Goal: Information Seeking & Learning: Check status

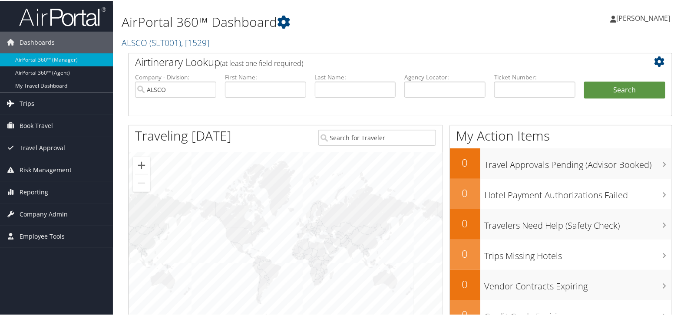
click at [58, 99] on link "Trips" at bounding box center [56, 103] width 113 height 22
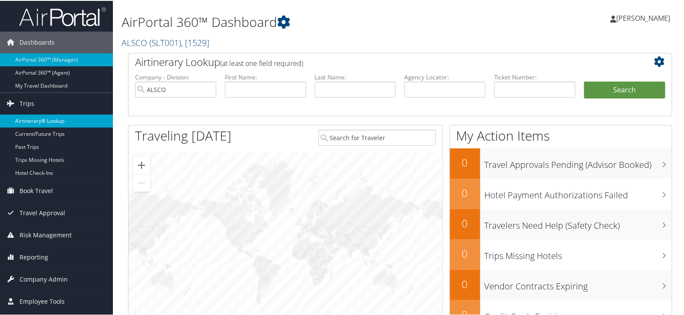
click at [56, 120] on link "Airtinerary® Lookup" at bounding box center [56, 120] width 113 height 13
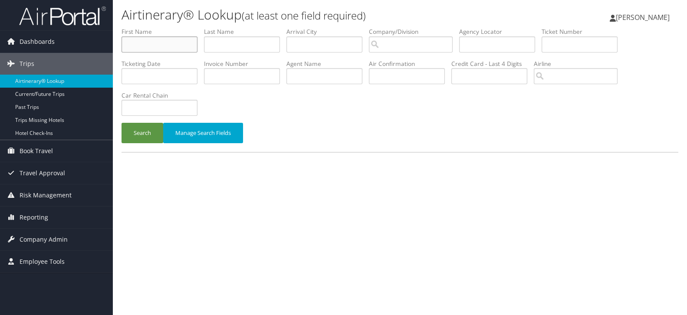
click at [159, 46] on input "text" at bounding box center [160, 44] width 76 height 16
paste input "Myron Kaufman"
click at [158, 46] on input "Myron Kaufman" at bounding box center [160, 44] width 76 height 16
type input "Myron"
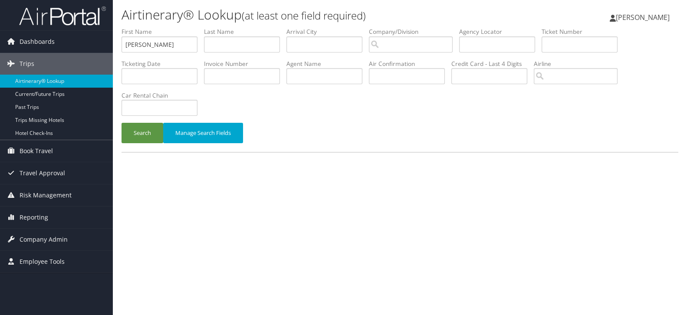
click at [222, 53] on li "Last Name" at bounding box center [245, 43] width 83 height 32
click at [228, 46] on input "text" at bounding box center [242, 44] width 76 height 16
paste input "Kaufman"
type input "Kaufman"
click at [177, 43] on input "Myron" at bounding box center [160, 44] width 76 height 16
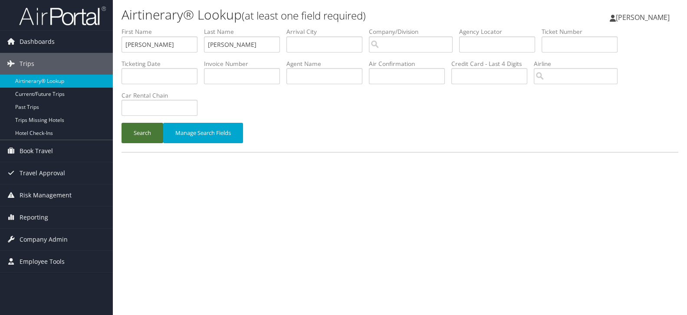
click at [145, 137] on button "Search" at bounding box center [143, 133] width 42 height 20
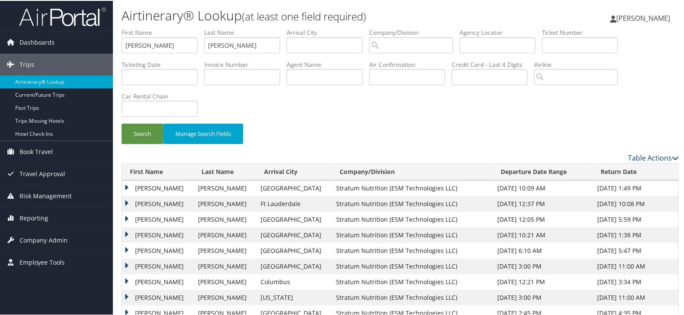
click at [129, 202] on td "MYRON JAY" at bounding box center [158, 203] width 72 height 16
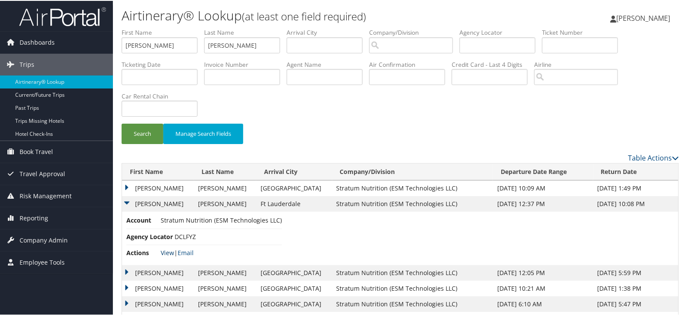
click at [169, 253] on link "View" at bounding box center [167, 252] width 13 height 8
click at [126, 186] on td "MYRON JAY" at bounding box center [158, 188] width 72 height 16
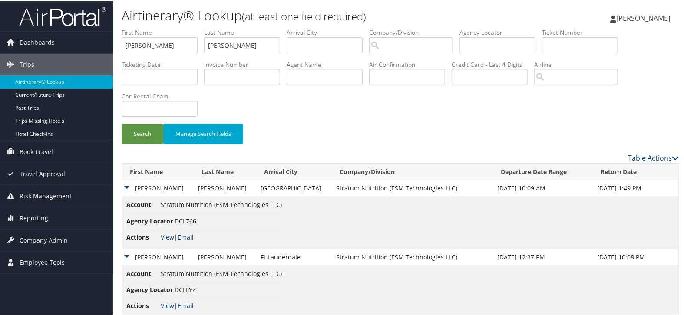
click at [168, 236] on link "View" at bounding box center [167, 236] width 13 height 8
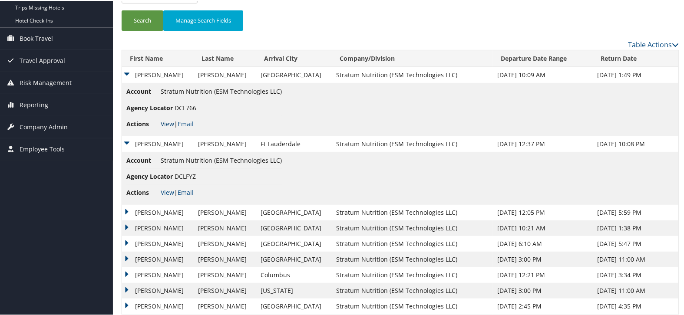
scroll to position [141, 0]
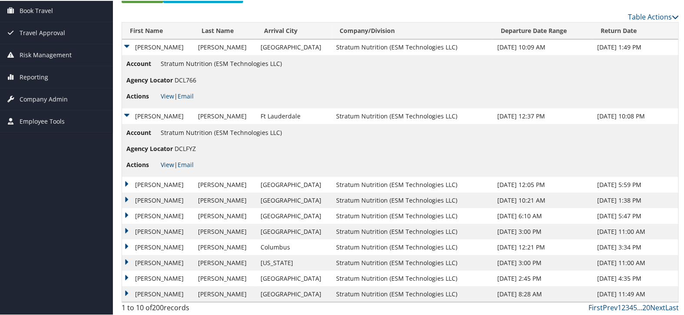
click at [171, 164] on link "View" at bounding box center [167, 164] width 13 height 8
click at [59, 119] on span "Employee Tools" at bounding box center [42, 121] width 45 height 22
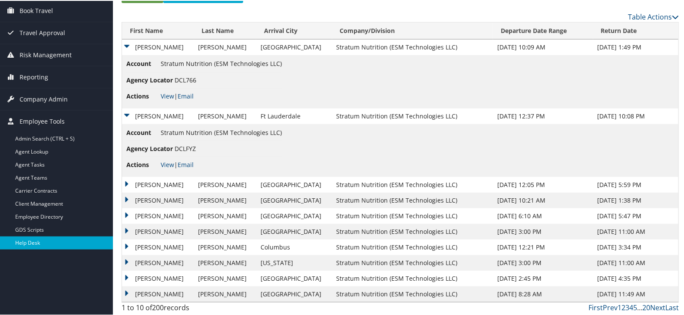
click at [45, 238] on link "Help Desk" at bounding box center [56, 242] width 113 height 13
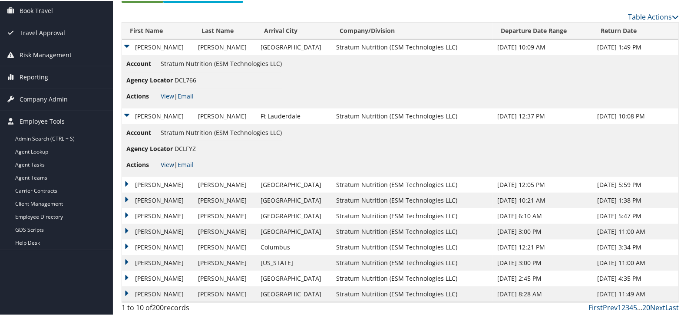
click at [167, 164] on link "View" at bounding box center [167, 164] width 13 height 8
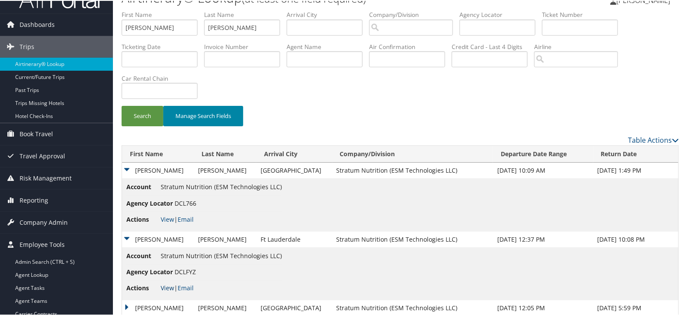
scroll to position [0, 0]
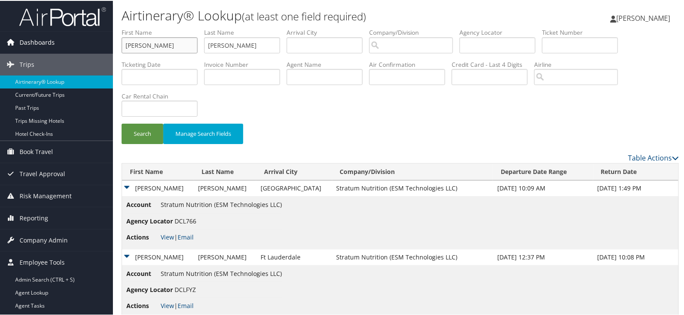
drag, startPoint x: 163, startPoint y: 46, endPoint x: 84, endPoint y: 34, distance: 79.9
click at [84, 34] on div "Dashboards AirPortal 360™ (Manager) AirPortal 360™ (Agent) My Travel Dashboard …" at bounding box center [343, 229] width 687 height 458
paste input "Jojo Savea"
drag, startPoint x: 137, startPoint y: 44, endPoint x: 90, endPoint y: 40, distance: 47.1
click at [90, 40] on div "Dashboards AirPortal 360™ (Manager) AirPortal 360™ (Agent) My Travel Dashboard …" at bounding box center [343, 229] width 687 height 458
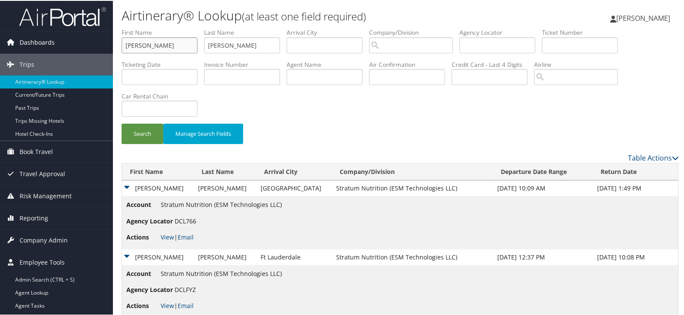
type input "Savea"
click at [139, 47] on input "Savea" at bounding box center [160, 44] width 76 height 16
drag, startPoint x: 211, startPoint y: 38, endPoint x: 132, endPoint y: 37, distance: 78.2
click at [132, 27] on ul "First Name Last Name Kaufman Departure City Arrival City Company/Division Airpo…" at bounding box center [400, 27] width 557 height 0
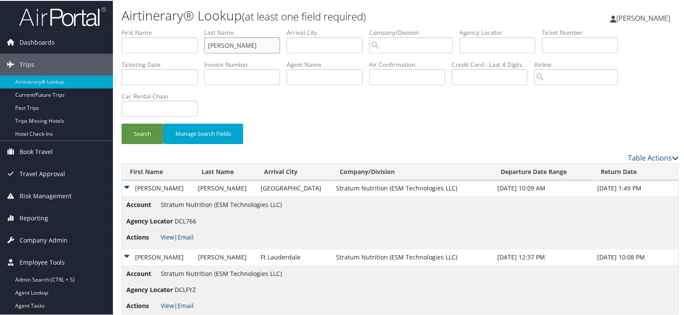
paste input "Savea"
type input "Savea"
click at [430, 46] on input "search" at bounding box center [411, 44] width 84 height 16
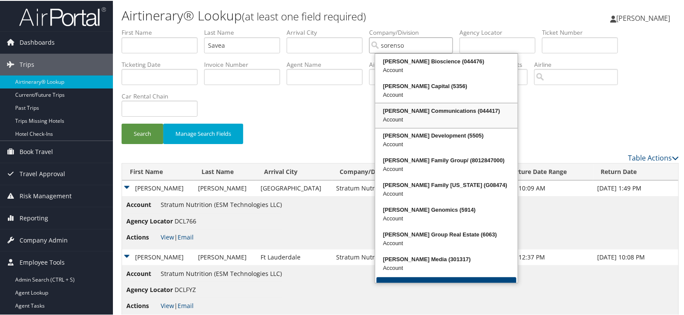
click at [453, 109] on div "Sorenson Communications (044417)" at bounding box center [447, 110] width 140 height 9
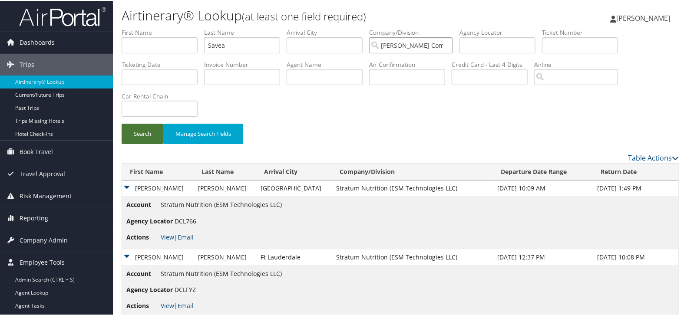
type input "Sorenson Communications"
click at [145, 143] on button "Search" at bounding box center [143, 133] width 42 height 20
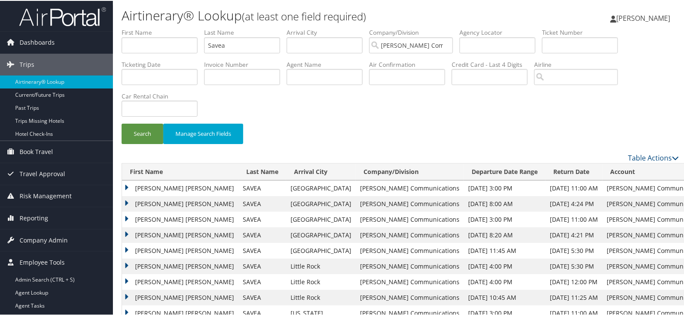
click at [126, 185] on td "JOSETTE ELAINE" at bounding box center [180, 188] width 116 height 16
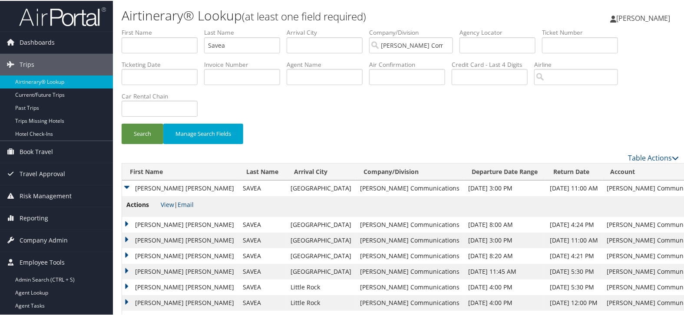
copy td "DB1TQ9"
click at [166, 205] on link "View" at bounding box center [167, 204] width 13 height 8
click at [60, 241] on span "Company Admin" at bounding box center [44, 240] width 48 height 22
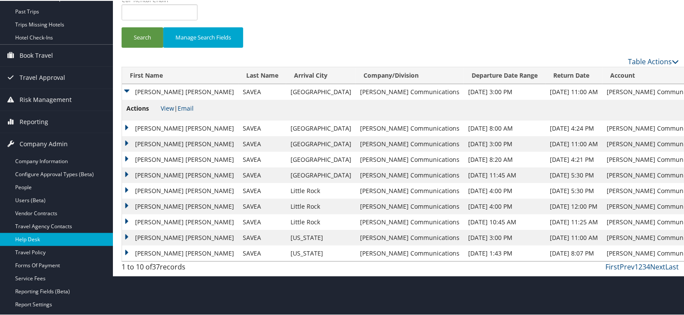
scroll to position [145, 0]
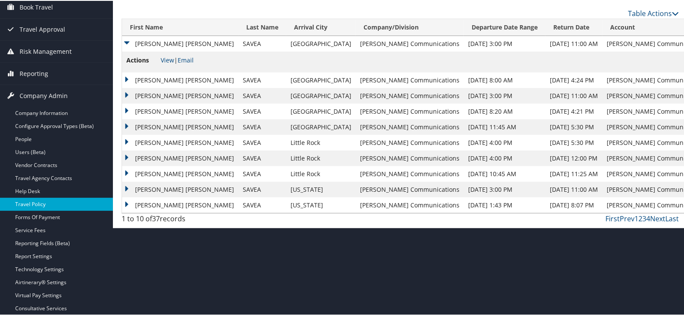
click at [65, 201] on link "Travel Policy" at bounding box center [56, 203] width 113 height 13
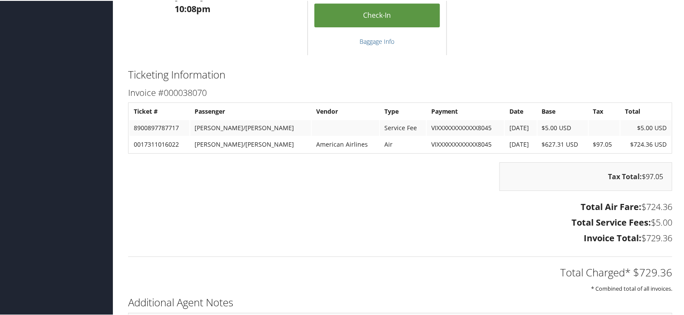
scroll to position [1351, 0]
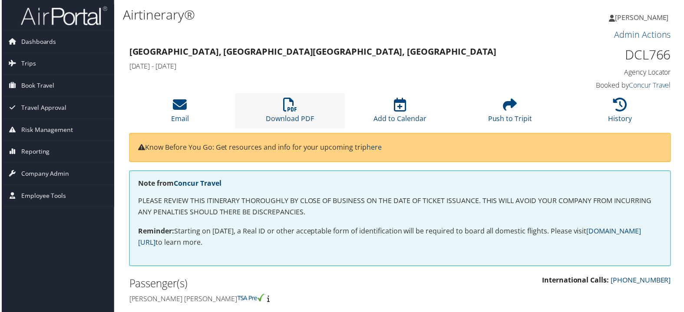
click at [298, 106] on li "Download PDF" at bounding box center [290, 111] width 111 height 35
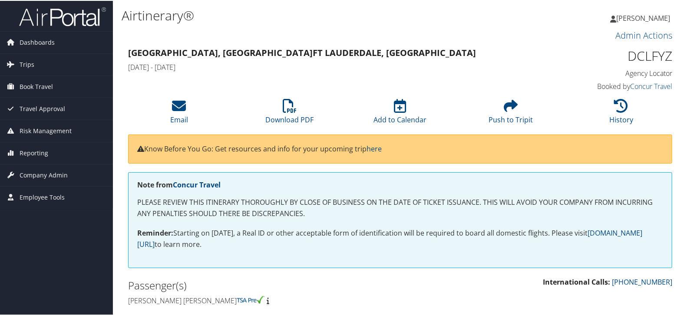
click at [634, 54] on h1 "DCLFYZ" at bounding box center [609, 55] width 126 height 18
copy h1 "DCLFYZ"
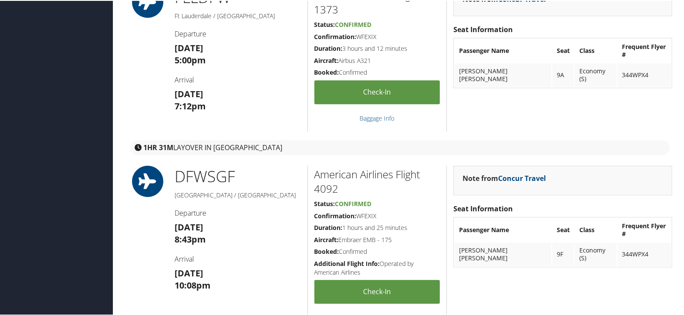
scroll to position [869, 0]
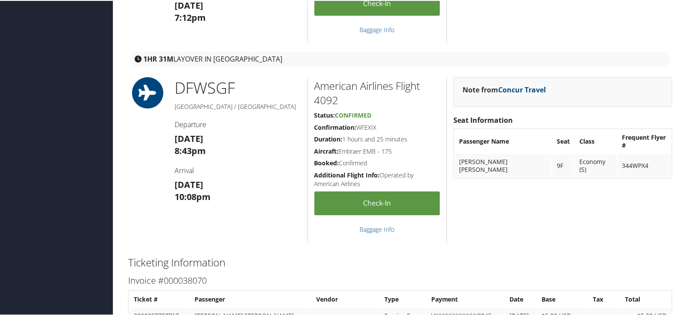
scroll to position [1303, 0]
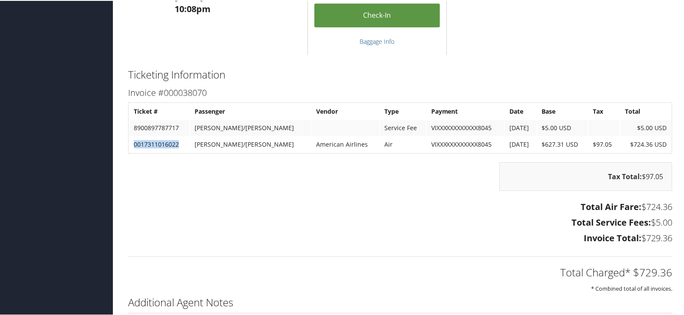
drag, startPoint x: 181, startPoint y: 141, endPoint x: 129, endPoint y: 142, distance: 52.1
click at [129, 142] on td "0017311016022" at bounding box center [159, 144] width 60 height 16
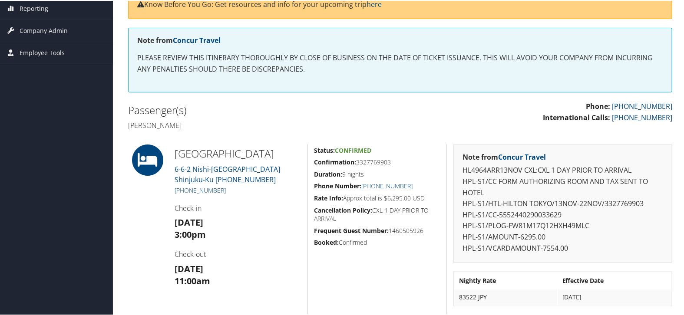
scroll to position [193, 0]
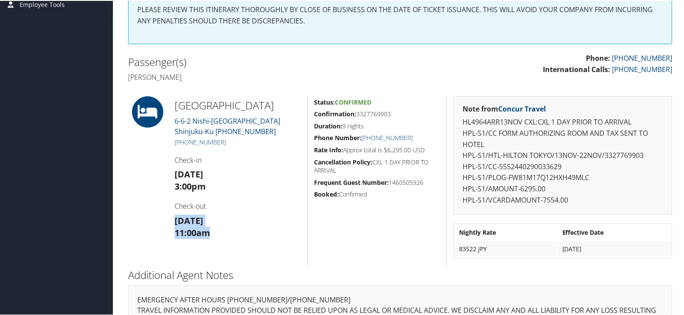
drag, startPoint x: 175, startPoint y: 220, endPoint x: 217, endPoint y: 229, distance: 43.5
click at [217, 229] on h3 "Sat 22 Nov 11:00am" at bounding box center [238, 226] width 126 height 24
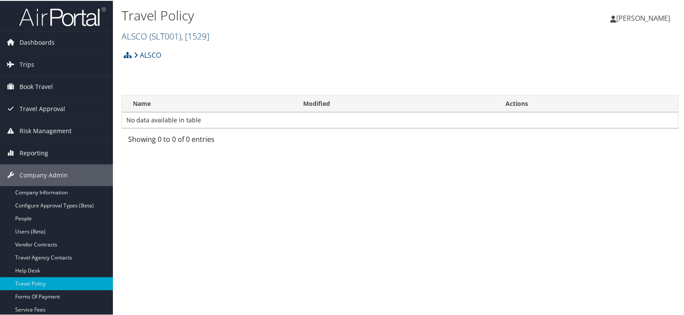
click at [194, 33] on span ", [ 1529 ]" at bounding box center [195, 36] width 28 height 12
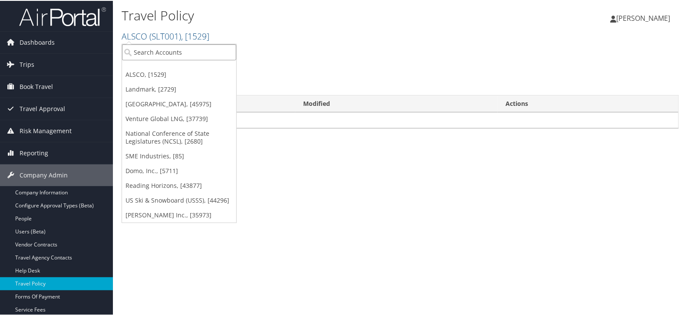
click at [184, 54] on input "search" at bounding box center [179, 51] width 114 height 16
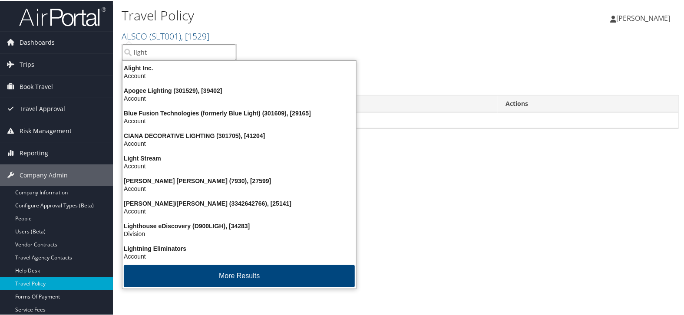
type input "lightn"
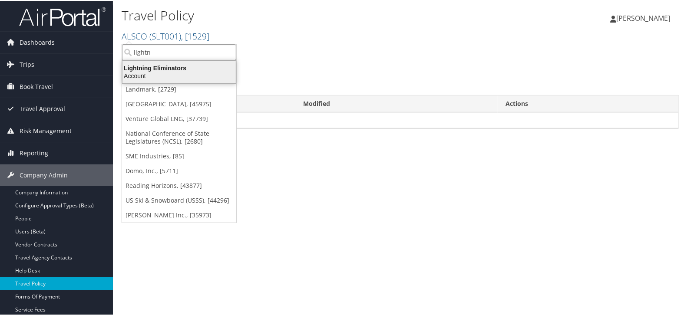
click at [171, 69] on div "Lightning Eliminators" at bounding box center [179, 67] width 124 height 8
